Goal: Information Seeking & Learning: Learn about a topic

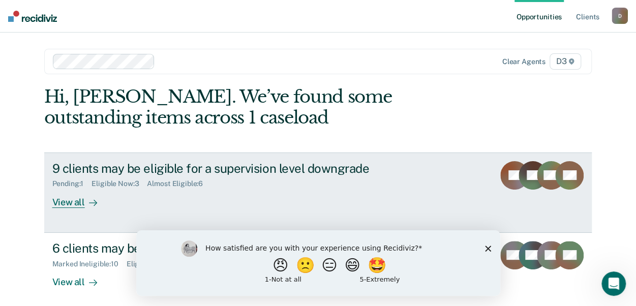
click at [70, 202] on div "View all" at bounding box center [80, 198] width 57 height 20
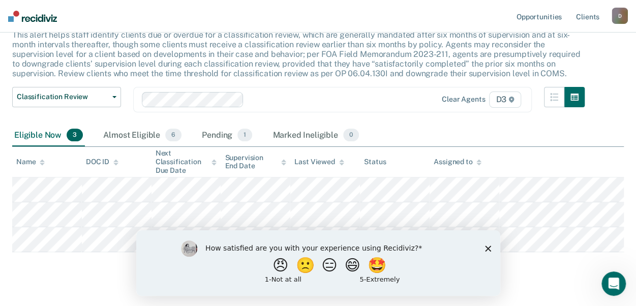
scroll to position [87, 0]
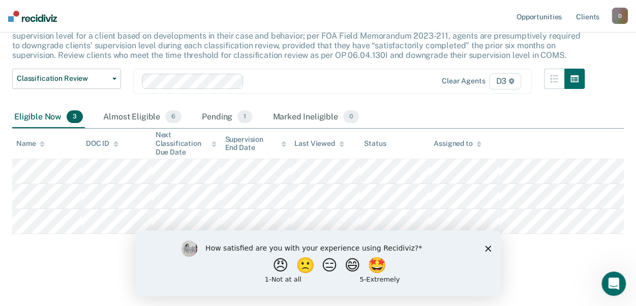
click at [99, 252] on div "Classification Review This alert helps staff identify clients due or overdue fo…" at bounding box center [318, 123] width 612 height 281
click at [489, 249] on icon "Close survey" at bounding box center [488, 248] width 6 height 6
